Goal: Information Seeking & Learning: Learn about a topic

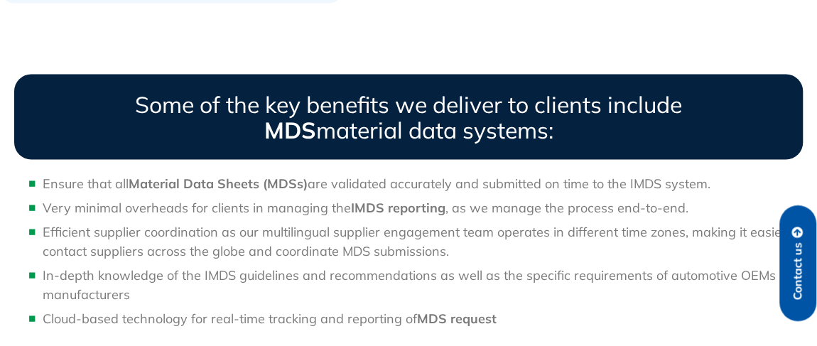
scroll to position [1515, 0]
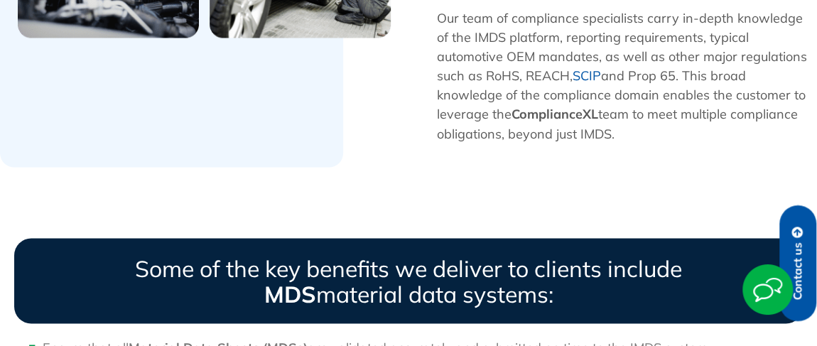
scroll to position [1392, 0]
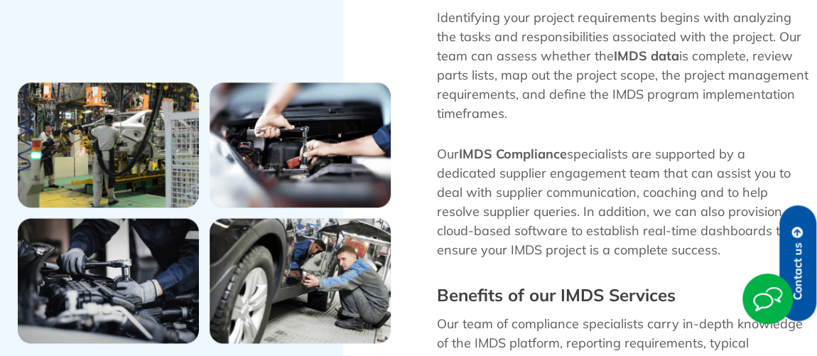
scroll to position [1121, 0]
